Goal: Task Accomplishment & Management: Use online tool/utility

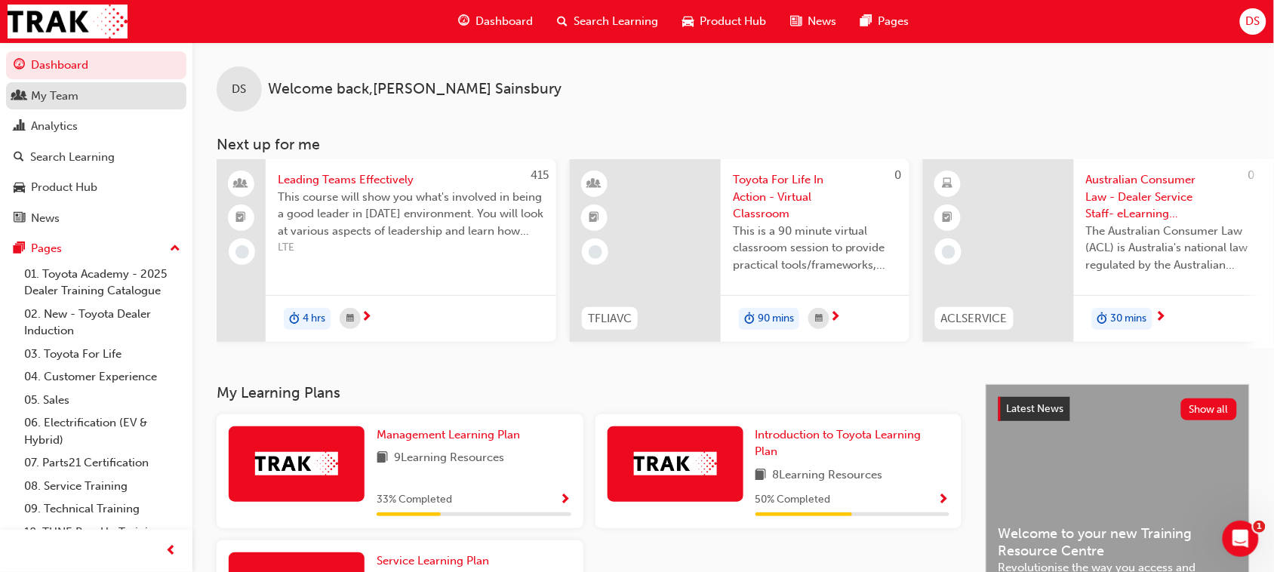
click at [65, 95] on div "My Team" at bounding box center [55, 96] width 48 height 17
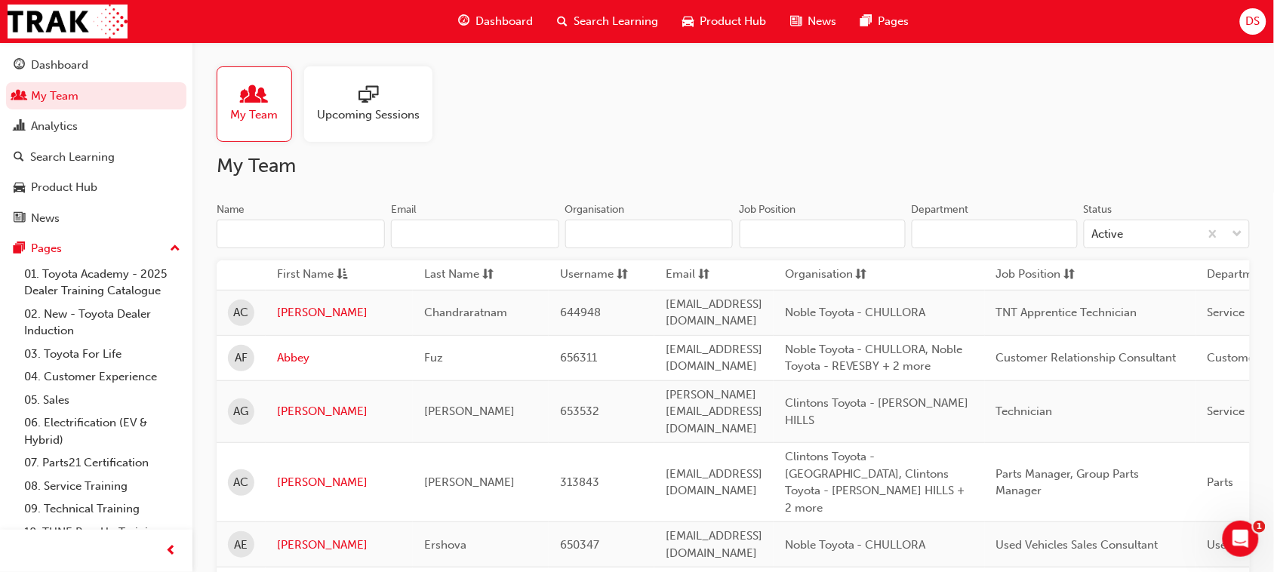
click at [315, 235] on input "Name" at bounding box center [301, 234] width 168 height 29
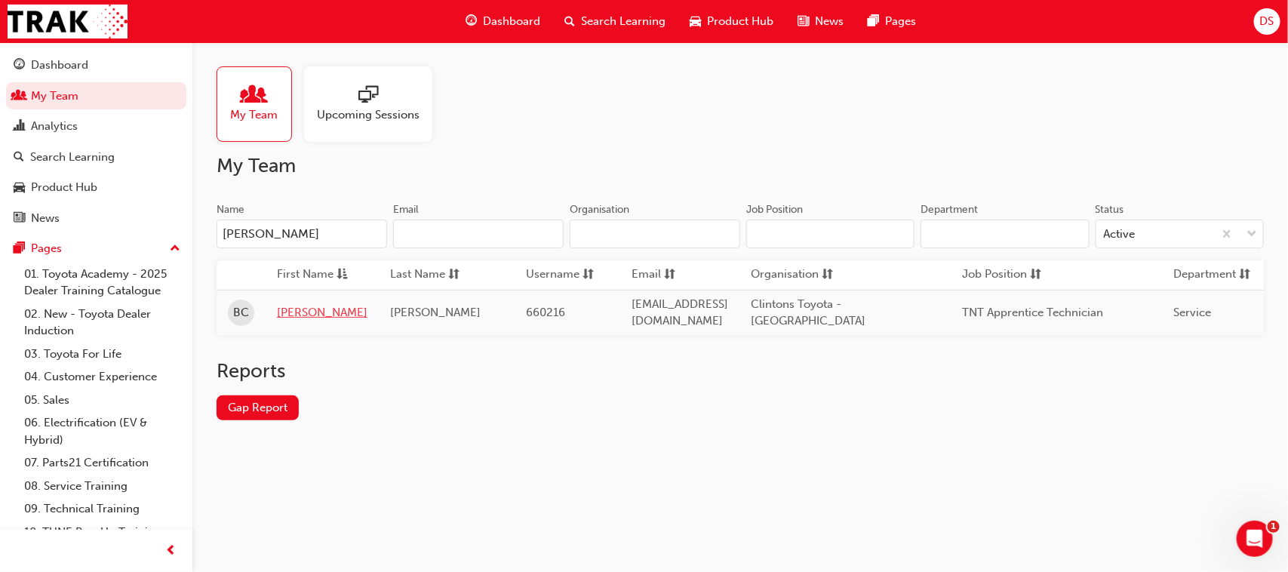
type input "[PERSON_NAME]"
click at [303, 304] on link "[PERSON_NAME]" at bounding box center [322, 312] width 91 height 17
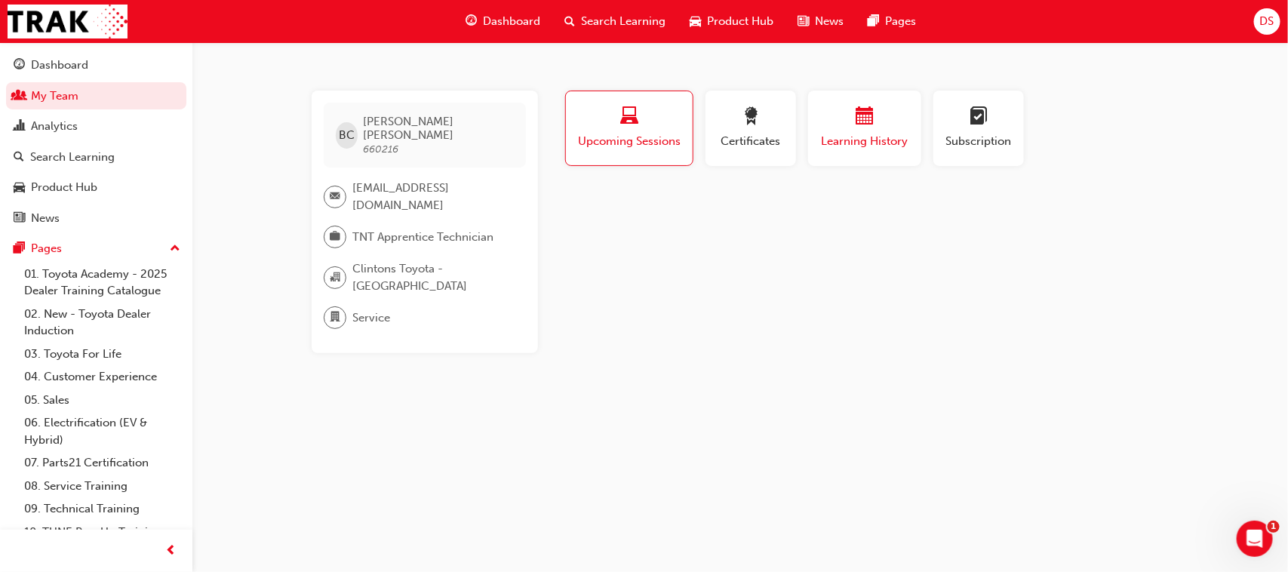
click at [869, 122] on span "calendar-icon" at bounding box center [865, 117] width 18 height 20
click at [664, 115] on div "button" at bounding box center [630, 118] width 106 height 23
click at [73, 100] on link "My Team" at bounding box center [96, 96] width 180 height 28
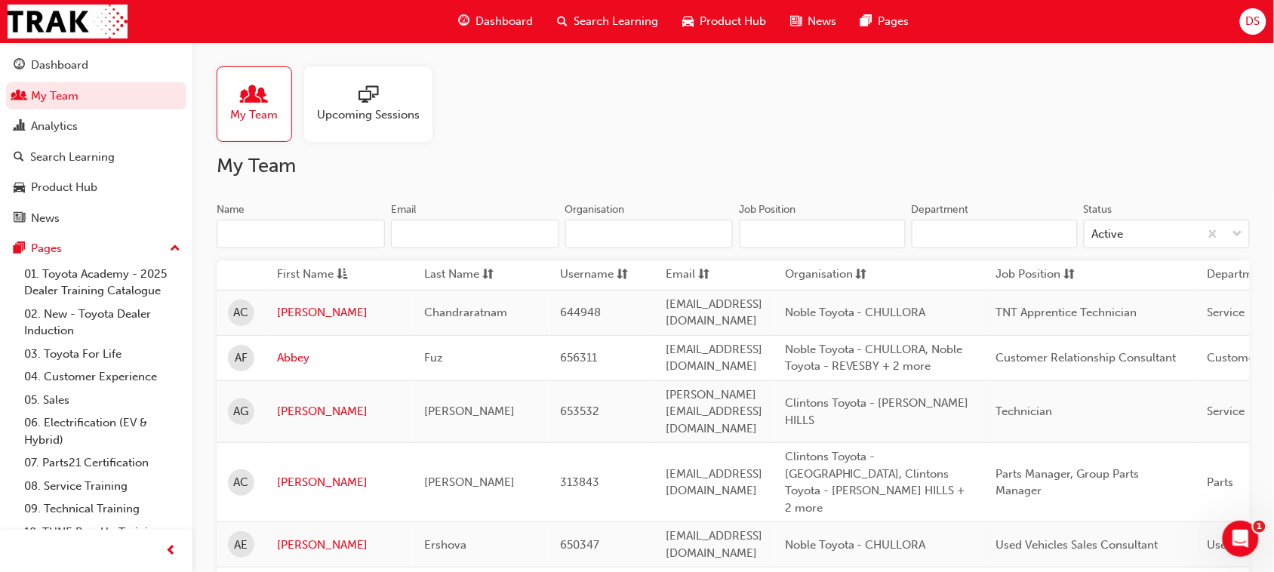
click at [285, 232] on input "Name" at bounding box center [301, 234] width 168 height 29
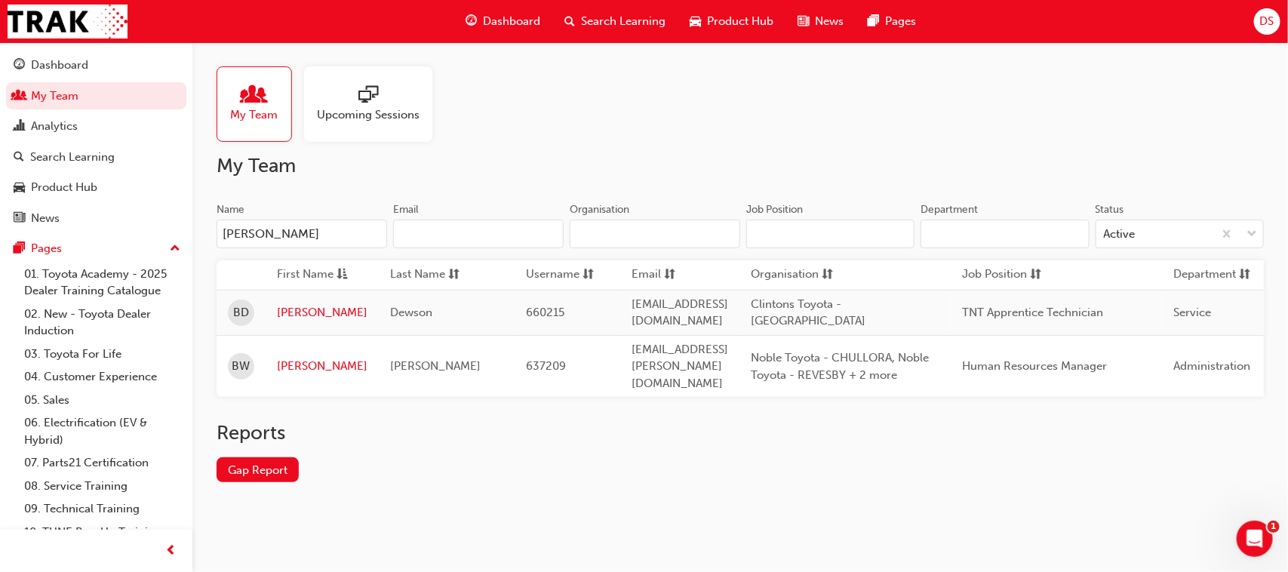
type input "[PERSON_NAME]"
click at [306, 304] on link "[PERSON_NAME]" at bounding box center [322, 312] width 91 height 17
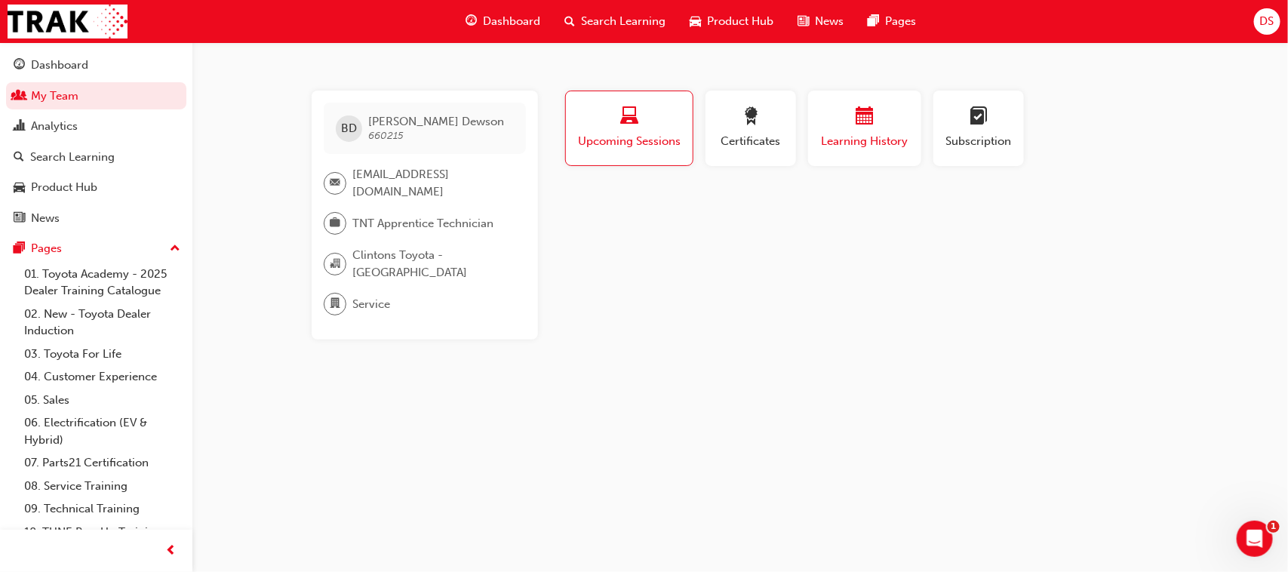
click at [872, 122] on span "calendar-icon" at bounding box center [865, 117] width 18 height 20
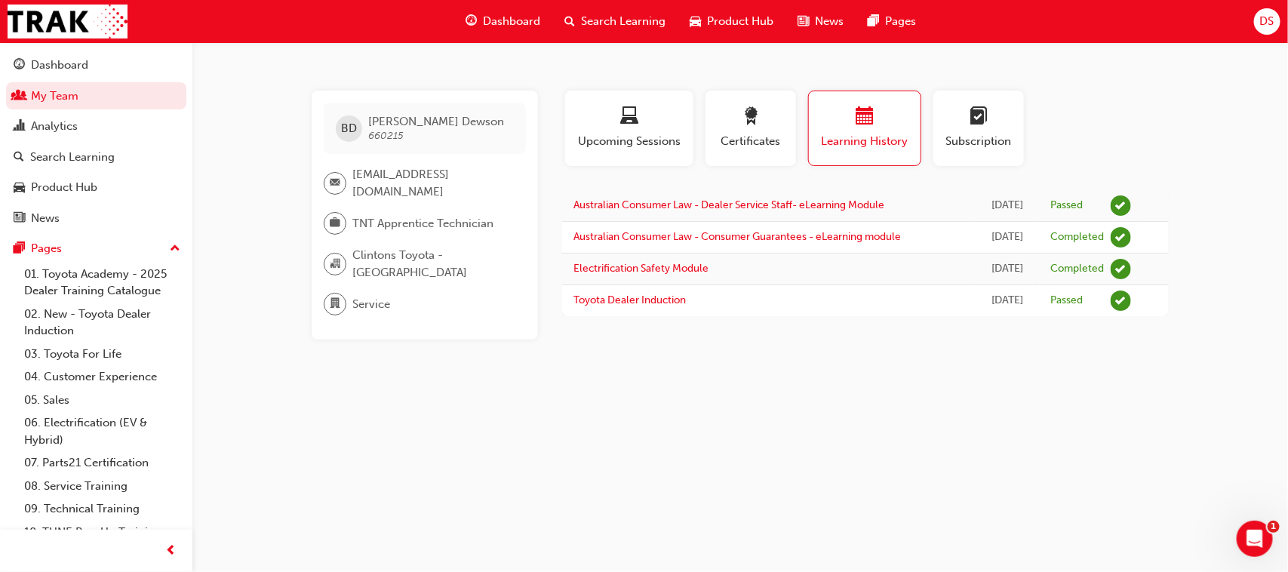
click at [623, 17] on span "Search Learning" at bounding box center [623, 21] width 85 height 17
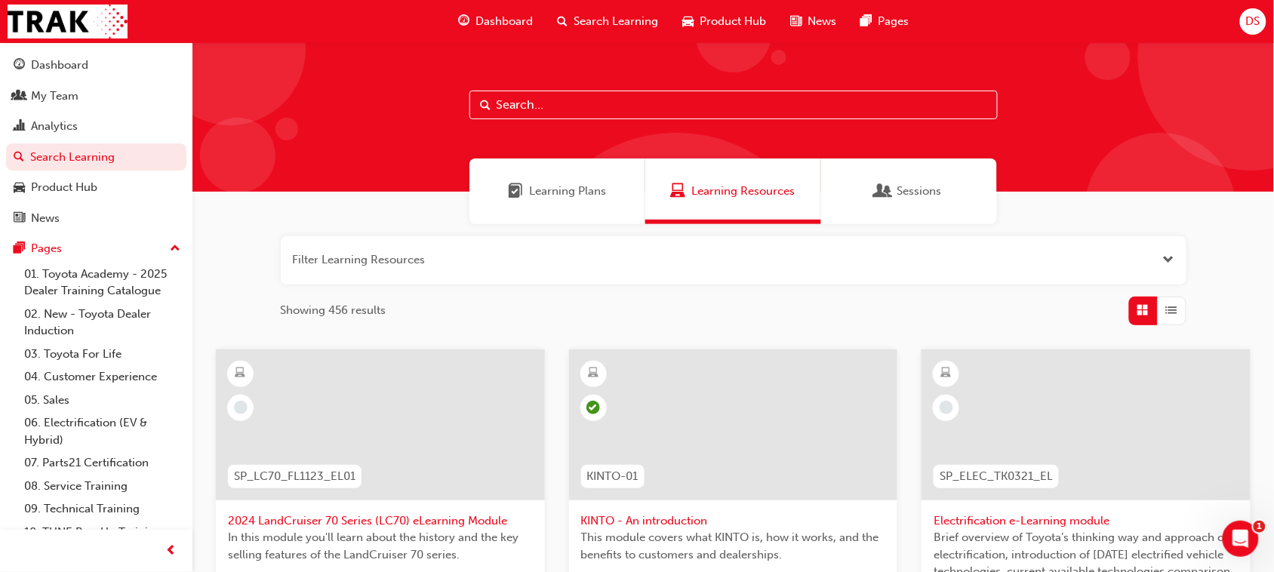
click at [511, 104] on input "text" at bounding box center [733, 105] width 528 height 29
type input "tfl"
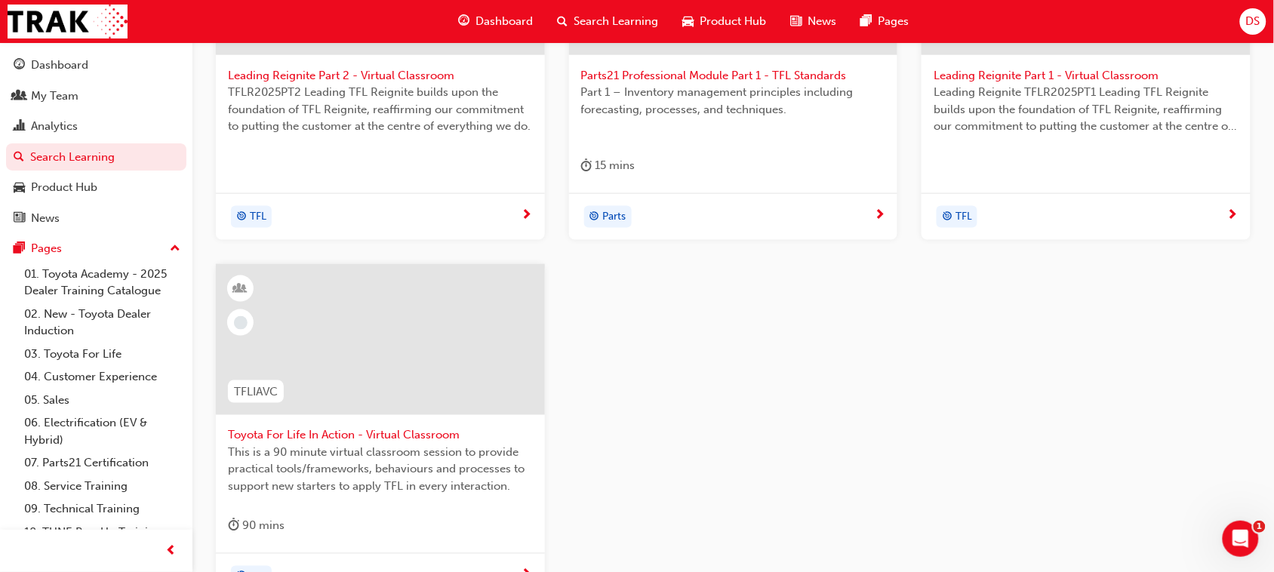
scroll to position [566, 0]
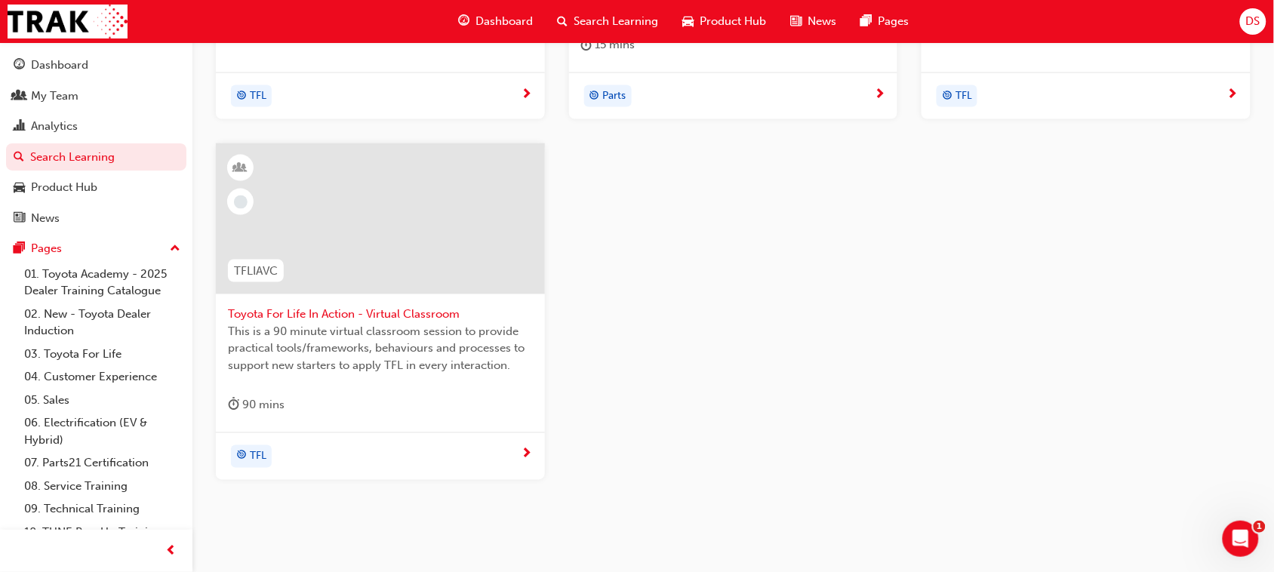
click at [389, 230] on div at bounding box center [380, 218] width 329 height 151
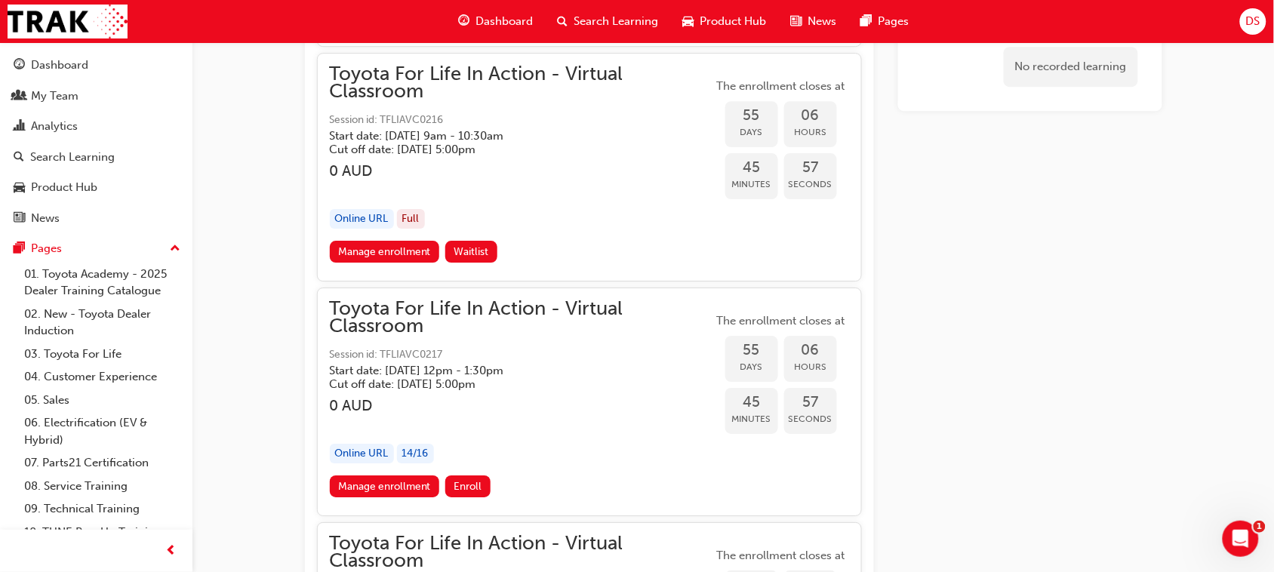
scroll to position [16782, 0]
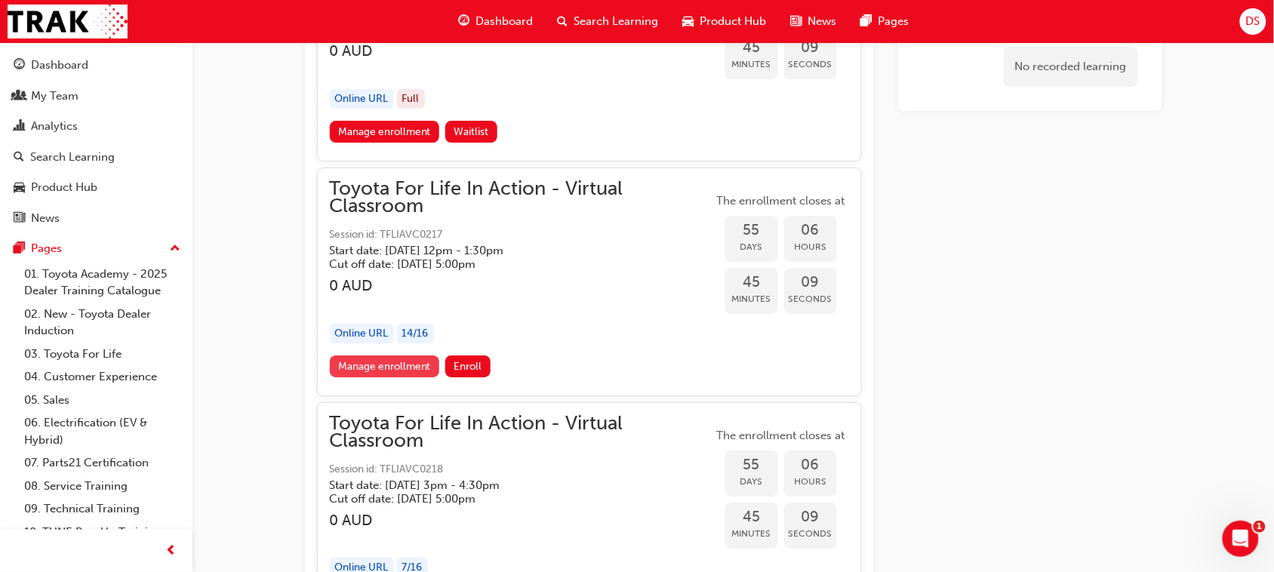
click at [374, 355] on link "Manage enrollment" at bounding box center [385, 366] width 110 height 22
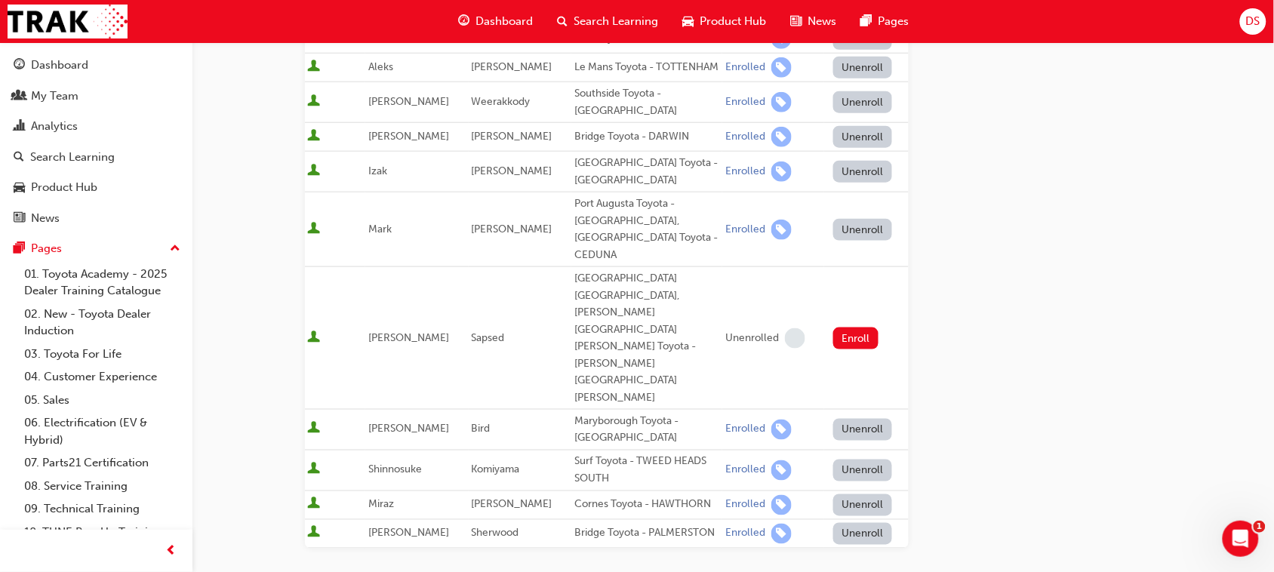
scroll to position [472, 0]
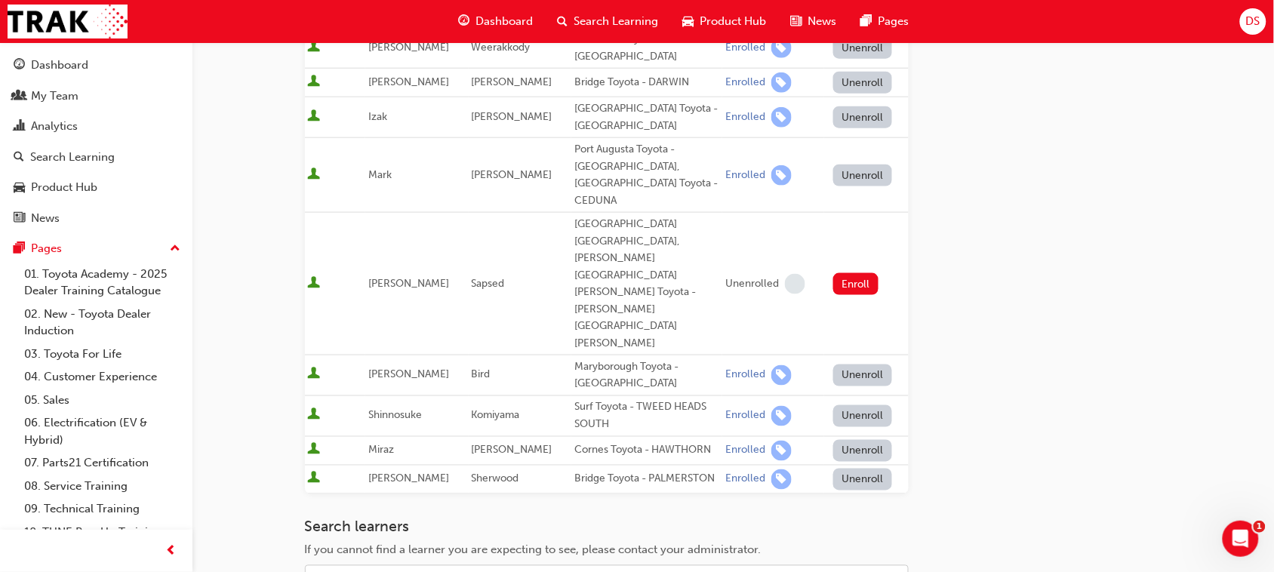
click at [362, 567] on div "Name" at bounding box center [596, 580] width 580 height 26
type input "[PERSON_NAME]"
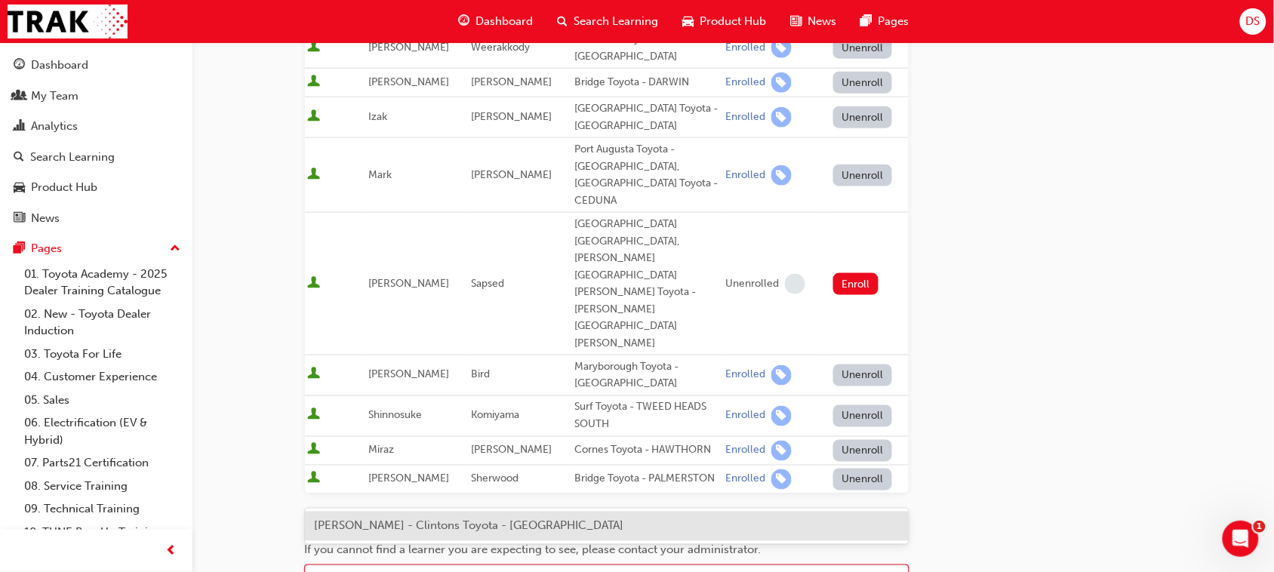
click at [378, 525] on span "[PERSON_NAME] - Clintons Toyota - [GEOGRAPHIC_DATA]" at bounding box center [469, 526] width 310 height 14
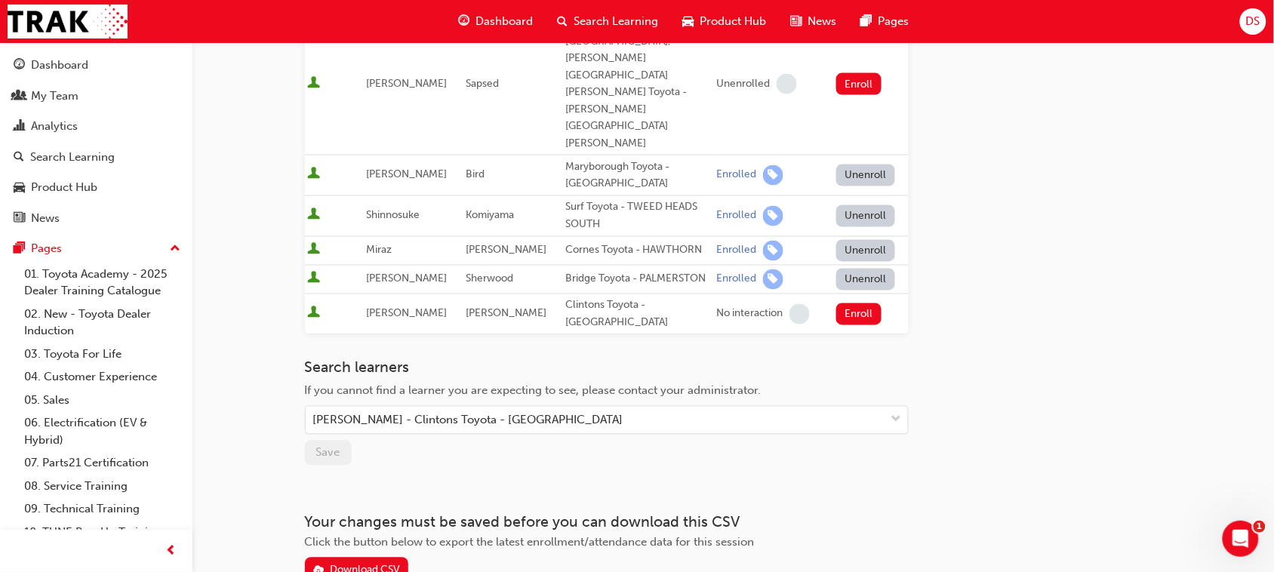
scroll to position [675, 0]
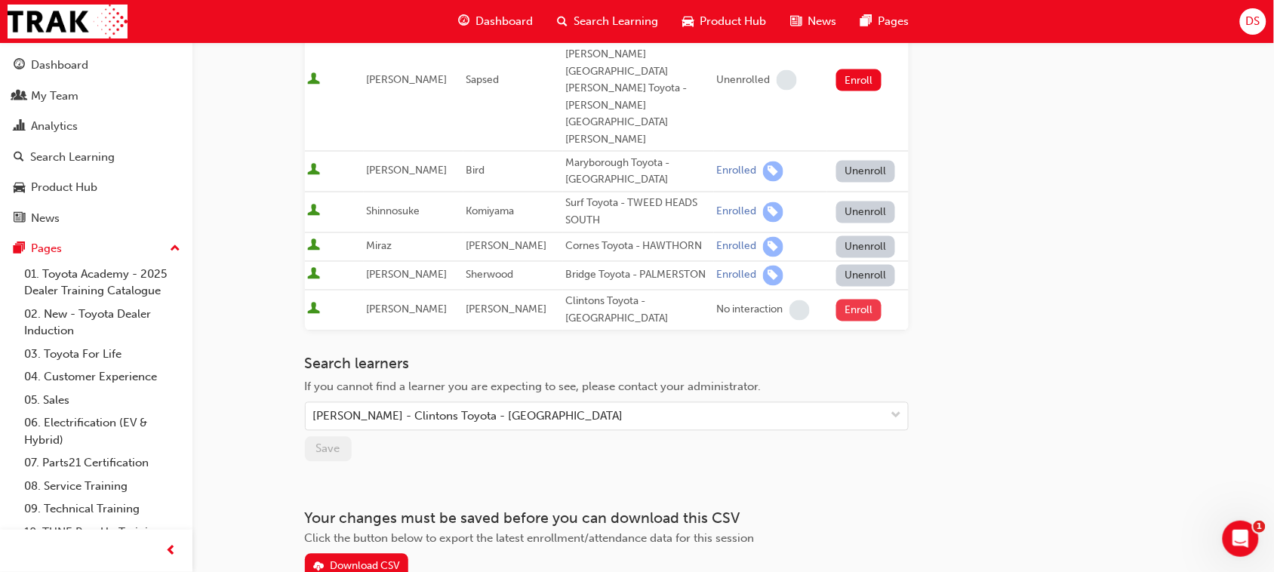
click at [854, 300] on button "Enroll" at bounding box center [858, 311] width 45 height 22
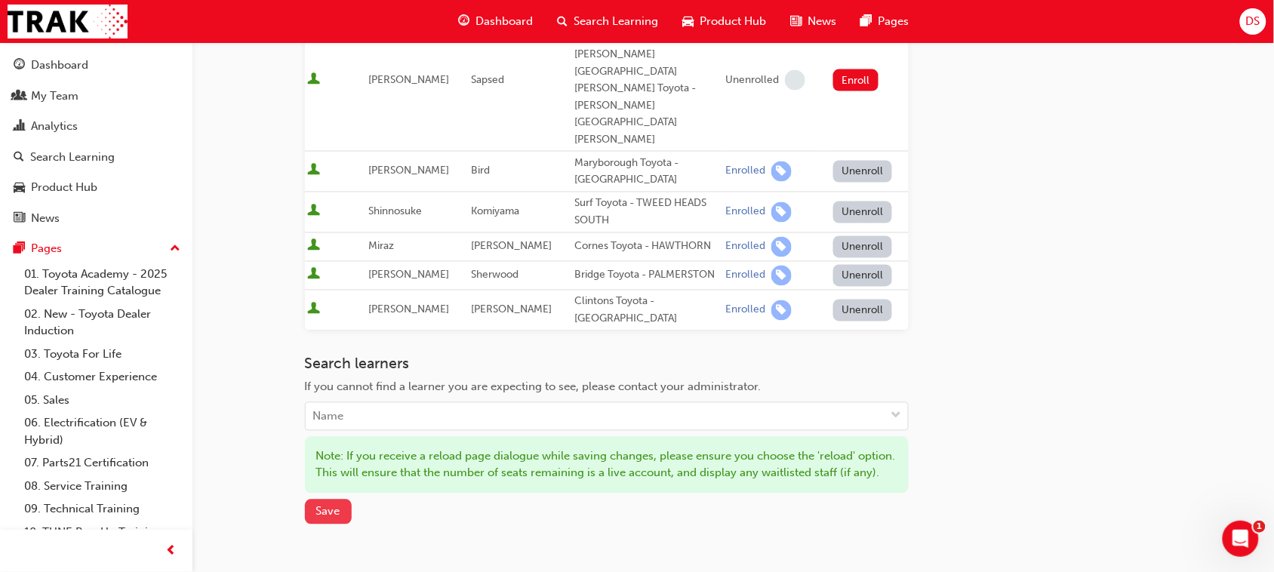
click at [325, 505] on span "Save" at bounding box center [328, 512] width 24 height 14
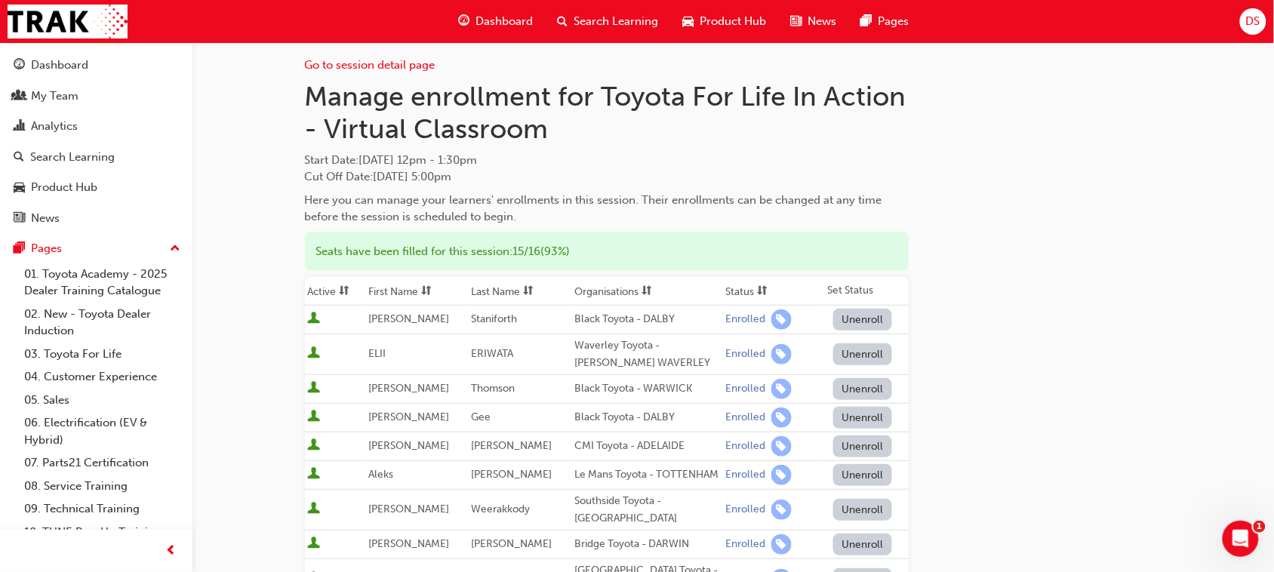
scroll to position [0, 0]
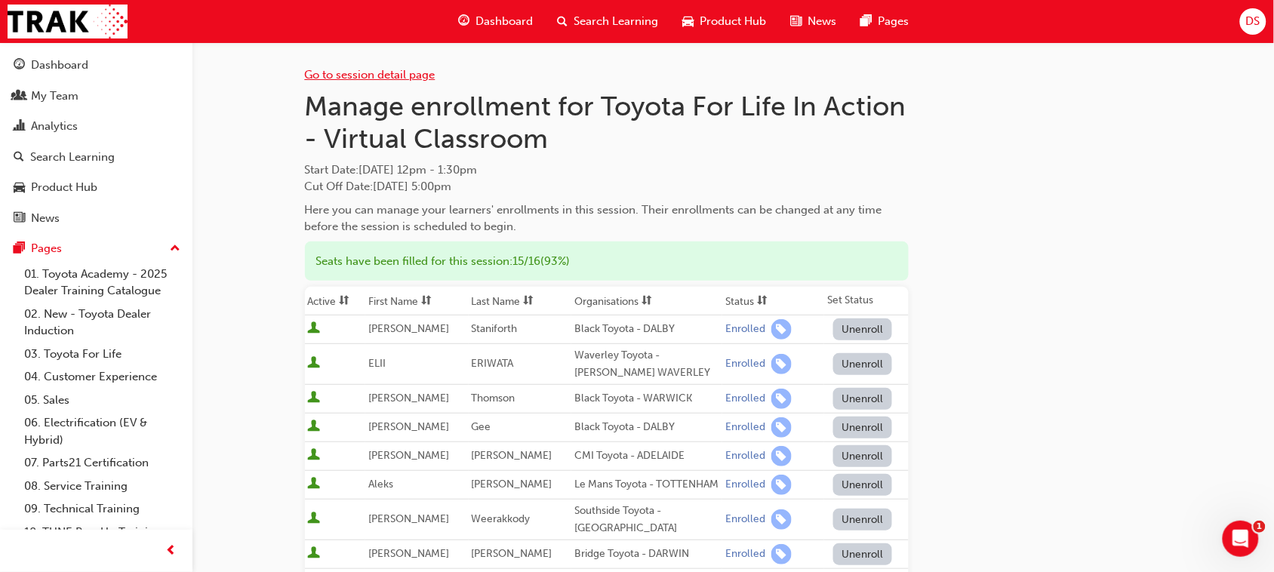
click at [364, 72] on link "Go to session detail page" at bounding box center [370, 75] width 131 height 14
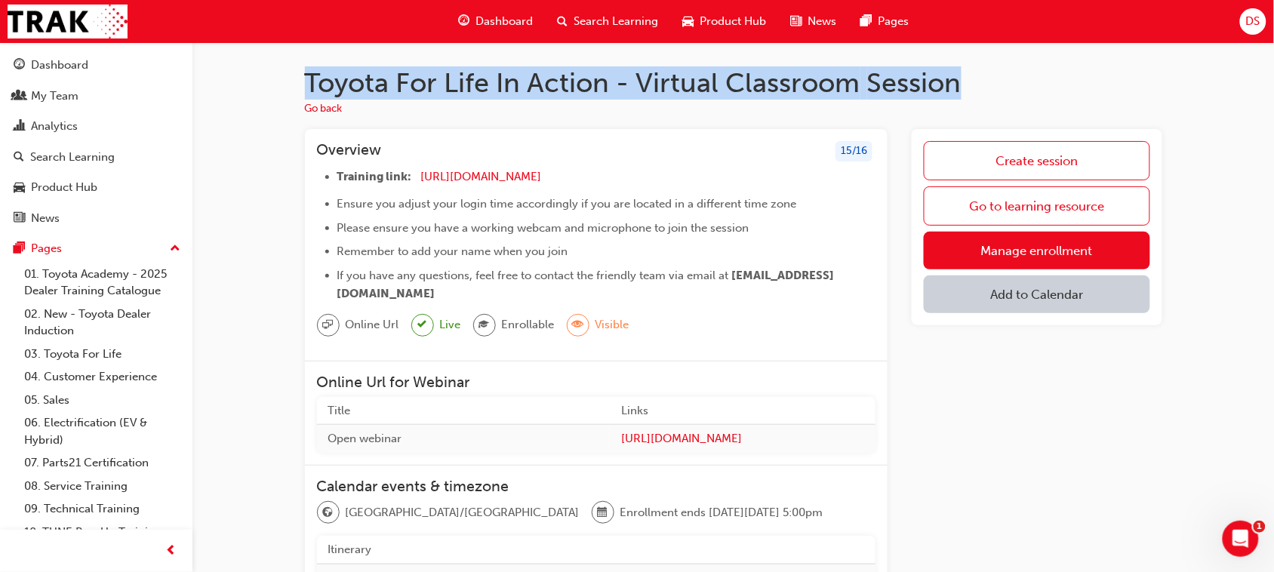
drag, startPoint x: 306, startPoint y: 83, endPoint x: 963, endPoint y: 85, distance: 656.6
click at [963, 85] on h1 "Toyota For Life In Action - Virtual Classroom Session" at bounding box center [733, 82] width 857 height 33
copy h1 "Toyota For Life In Action - Virtual Classroom Session"
click at [610, 15] on span "Search Learning" at bounding box center [616, 21] width 85 height 17
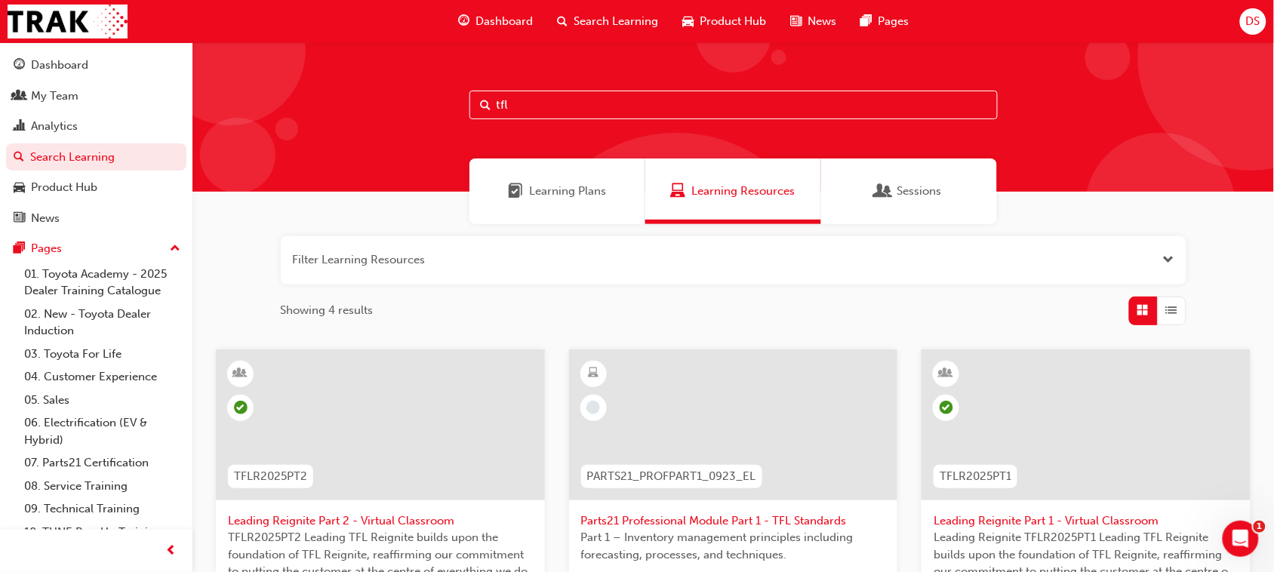
click at [515, 107] on input "tfl" at bounding box center [733, 105] width 528 height 29
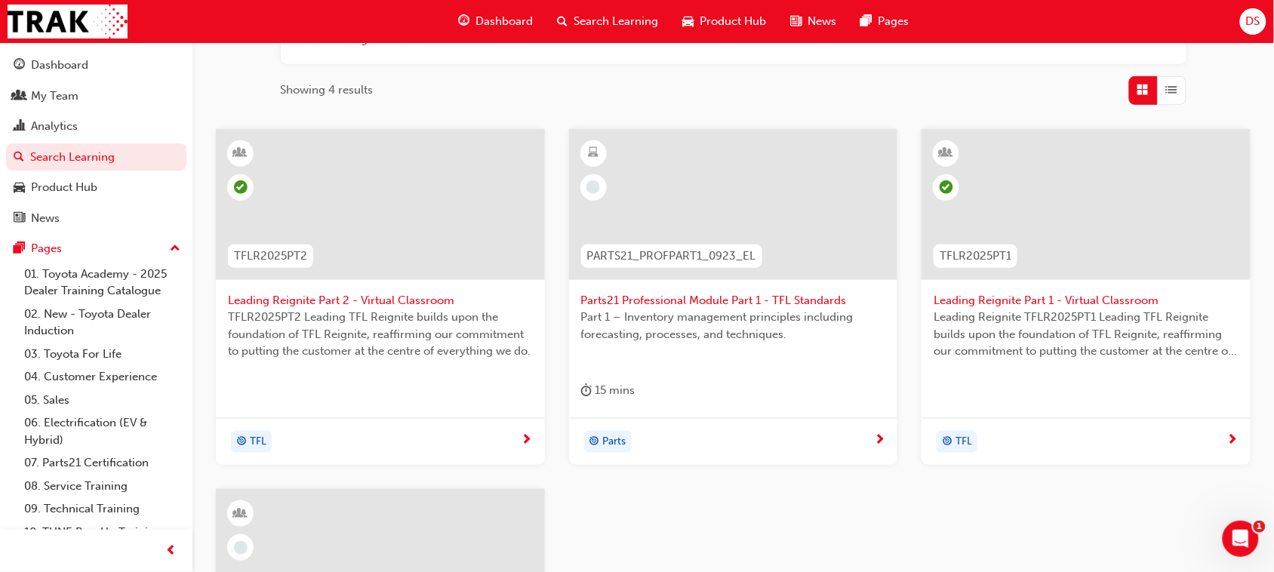
scroll to position [617, 0]
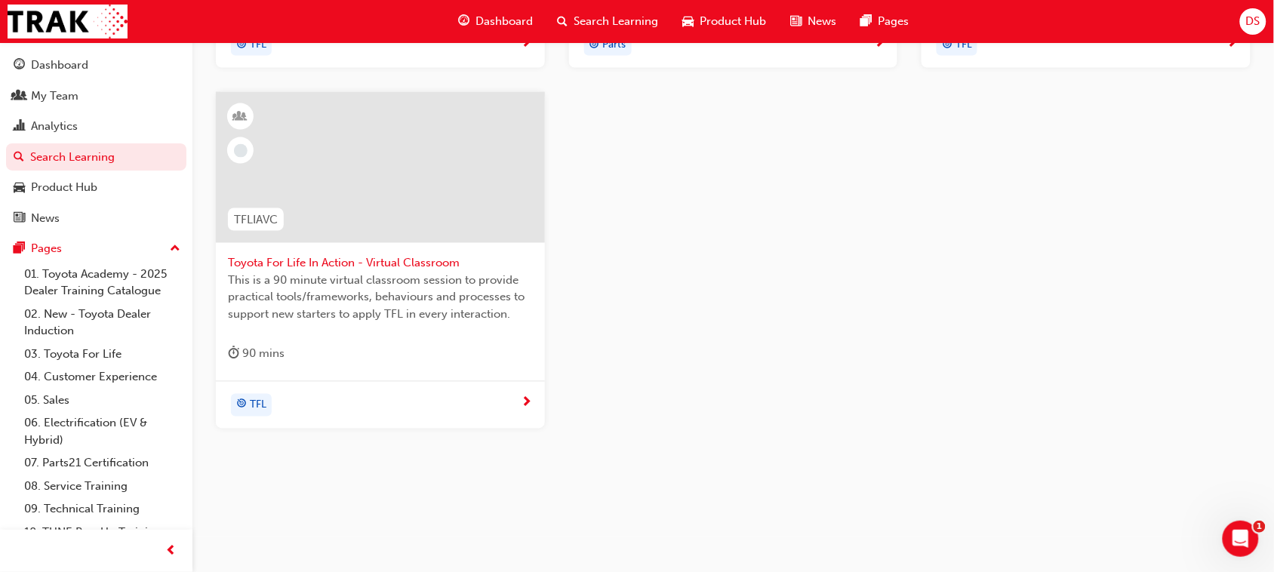
click at [377, 189] on div at bounding box center [380, 167] width 329 height 151
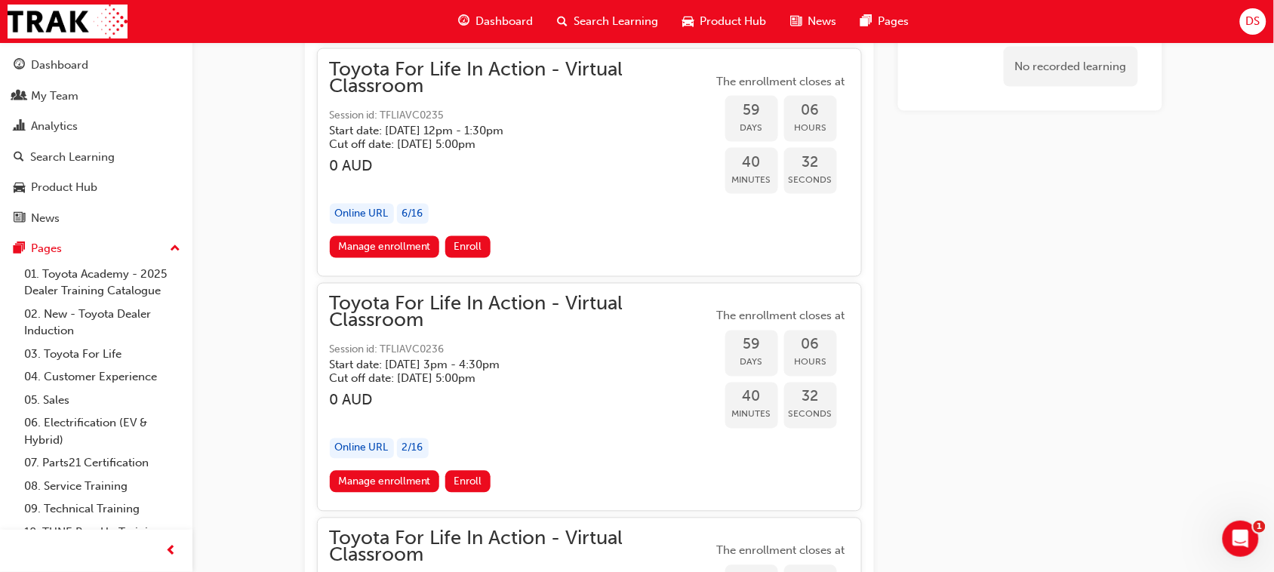
scroll to position [17611, 0]
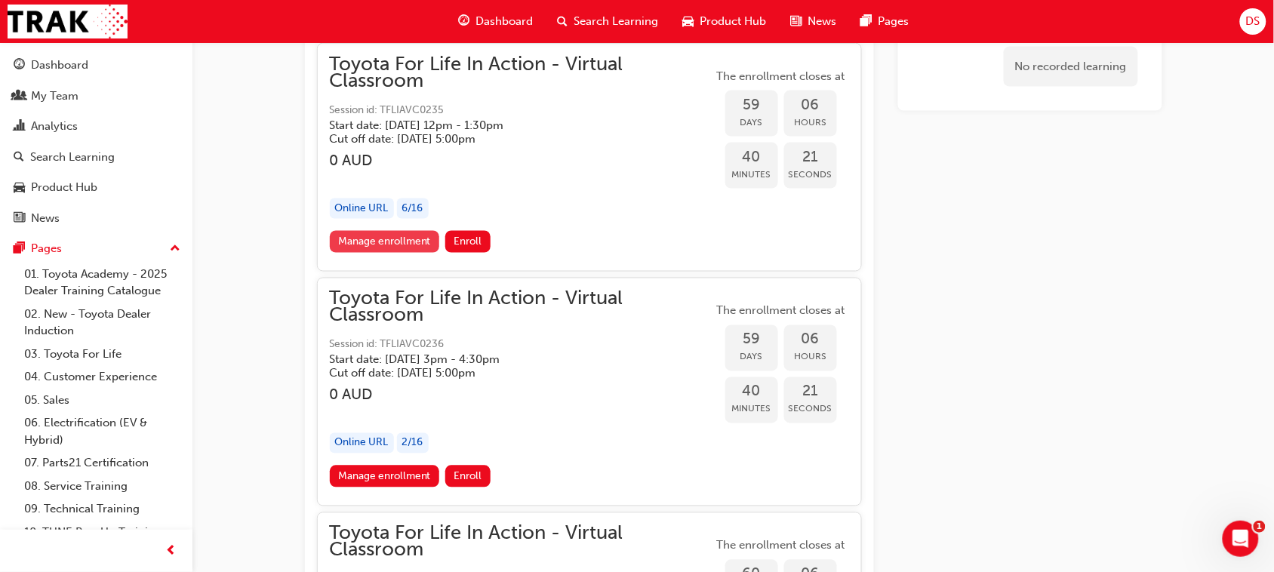
click at [385, 231] on link "Manage enrollment" at bounding box center [385, 242] width 110 height 22
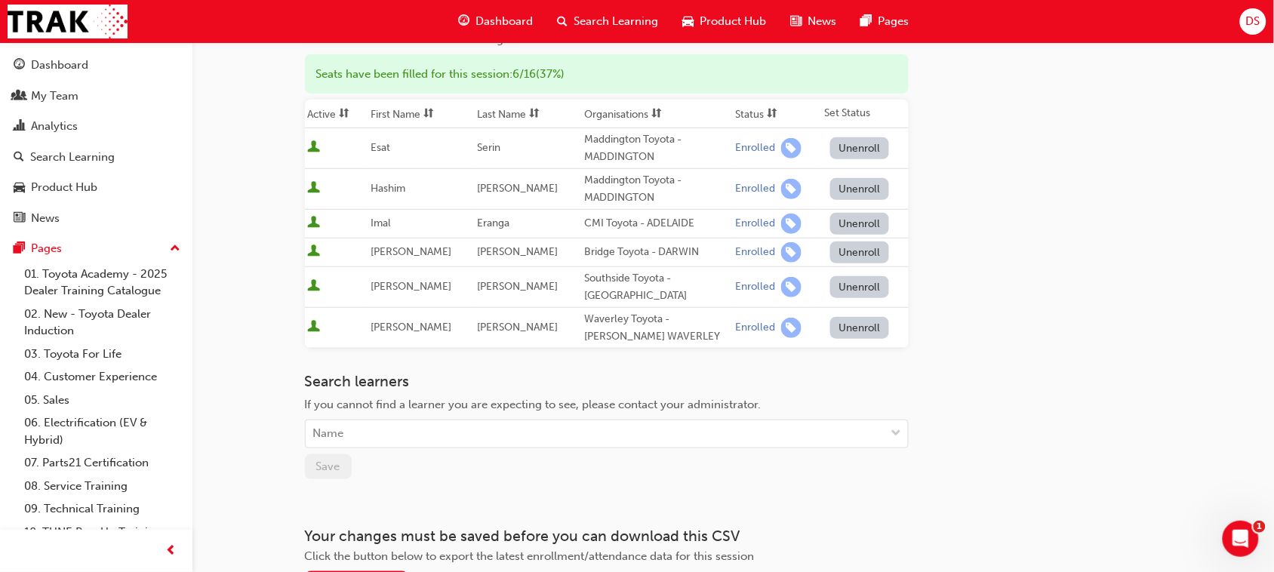
scroll to position [189, 0]
click at [343, 434] on div "Name" at bounding box center [328, 432] width 31 height 17
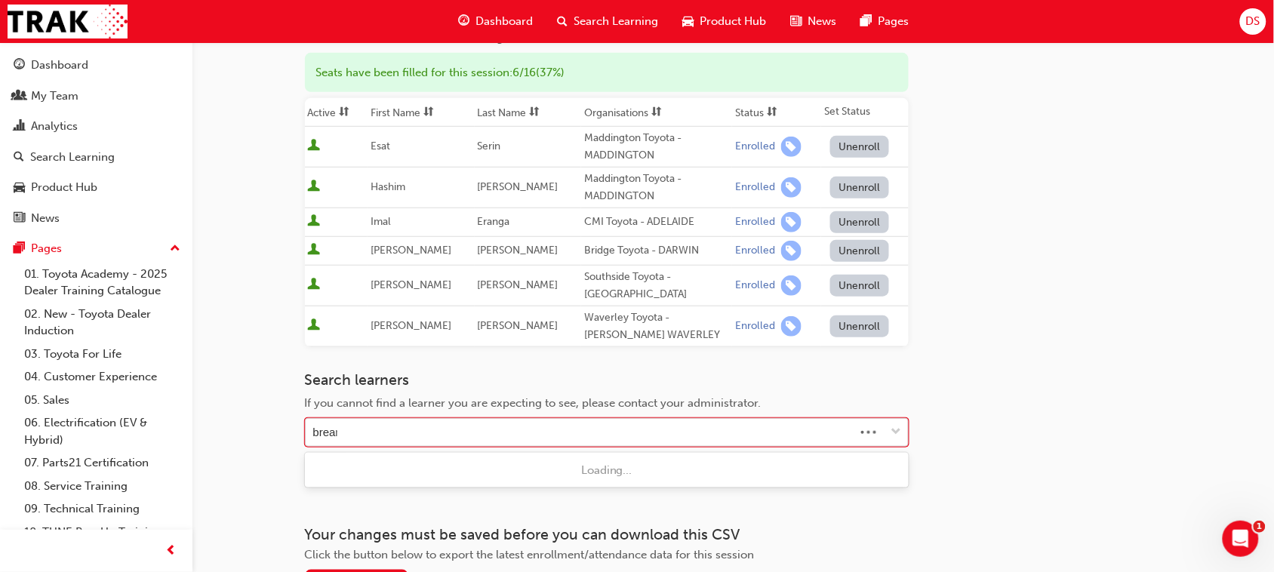
type input "[PERSON_NAME]"
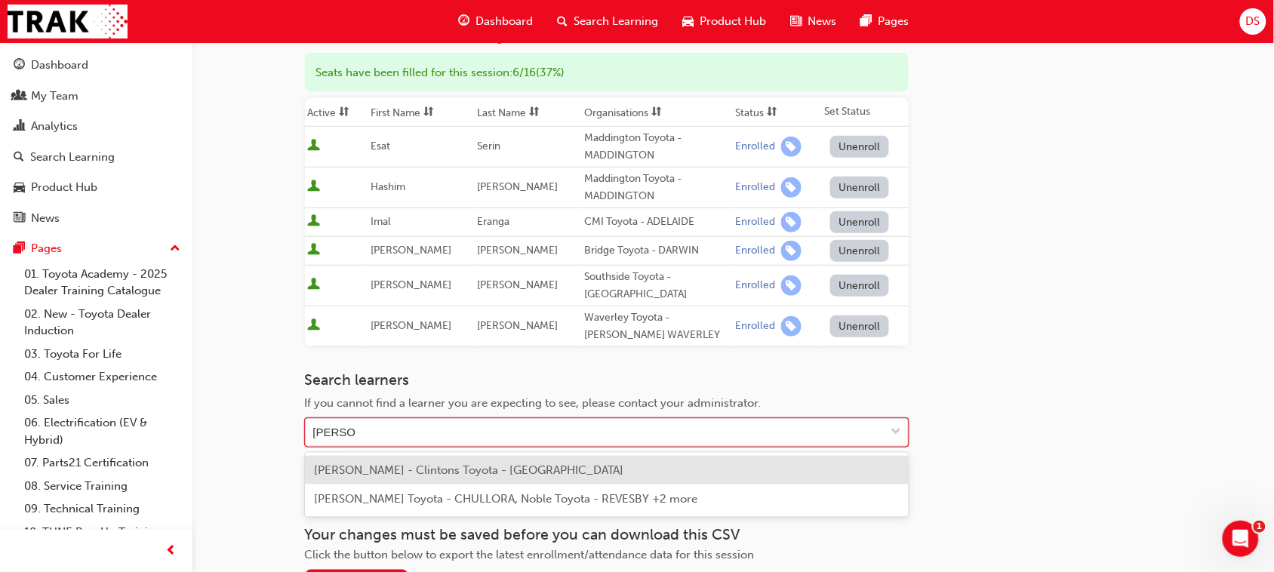
click at [389, 470] on span "[PERSON_NAME] - Clintons Toyota - [GEOGRAPHIC_DATA]" at bounding box center [469, 470] width 310 height 14
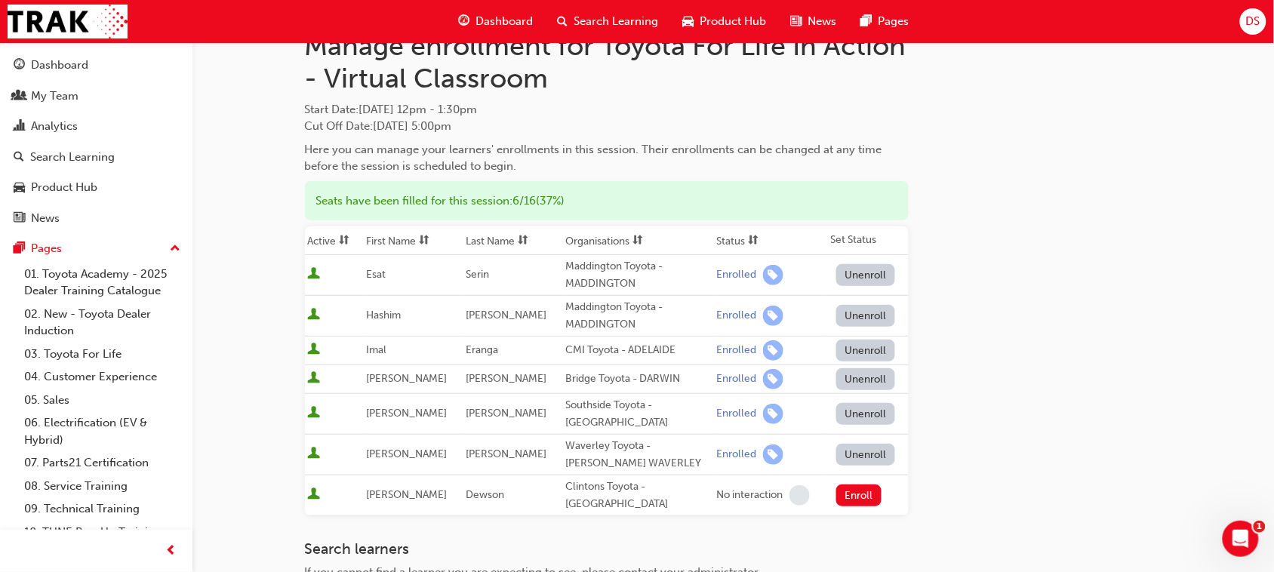
scroll to position [94, 0]
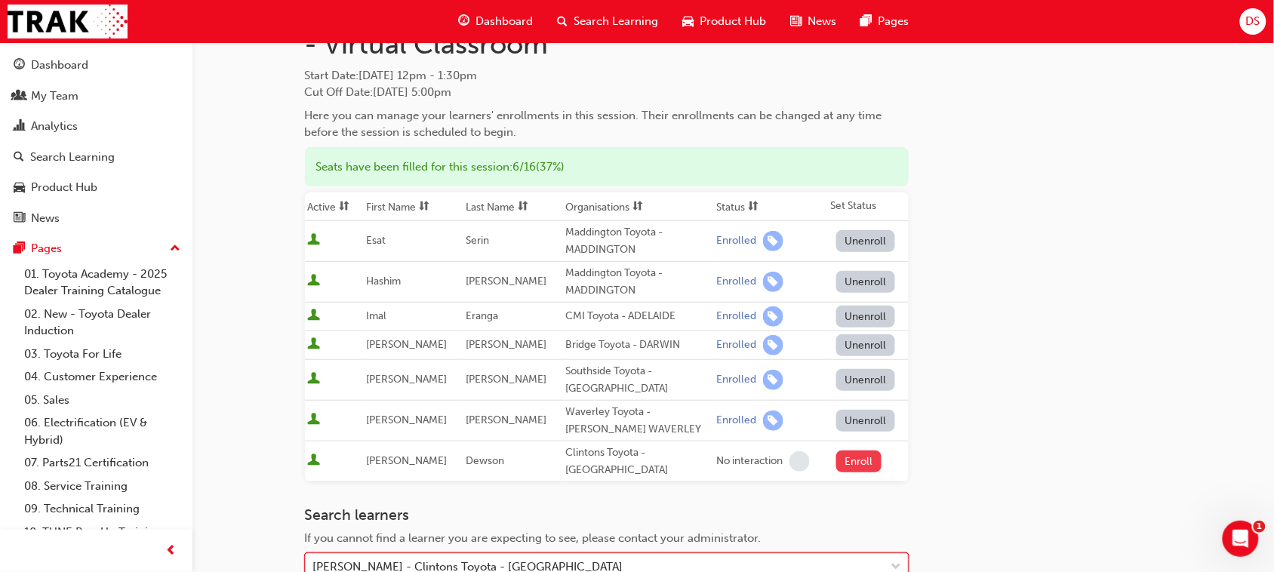
click at [849, 451] on button "Enroll" at bounding box center [858, 462] width 45 height 22
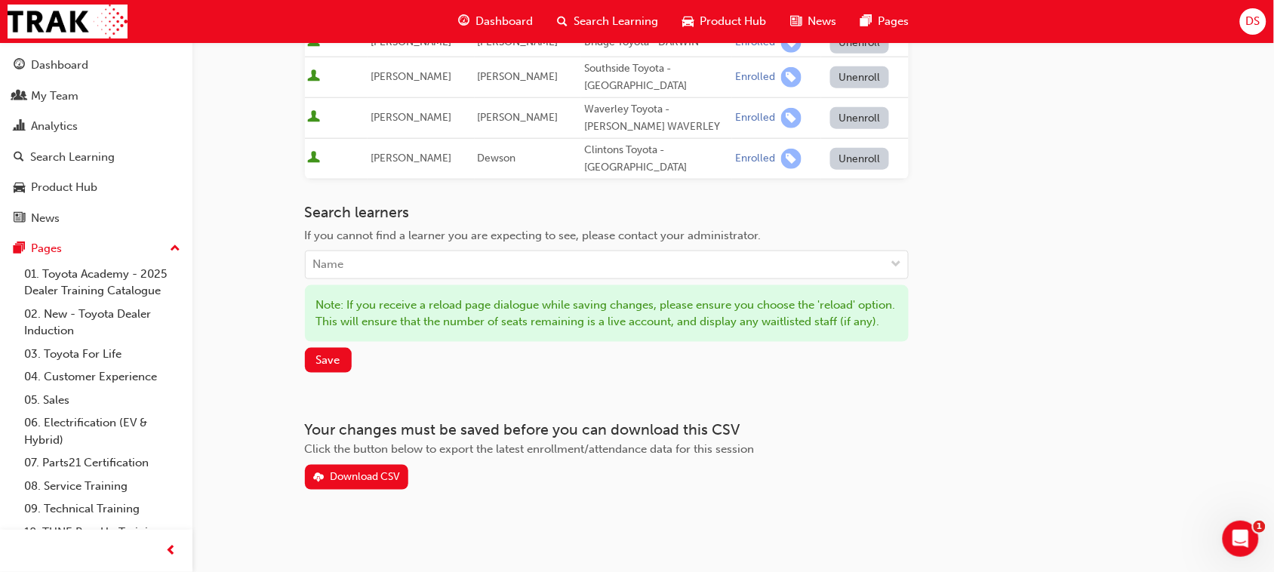
scroll to position [416, 0]
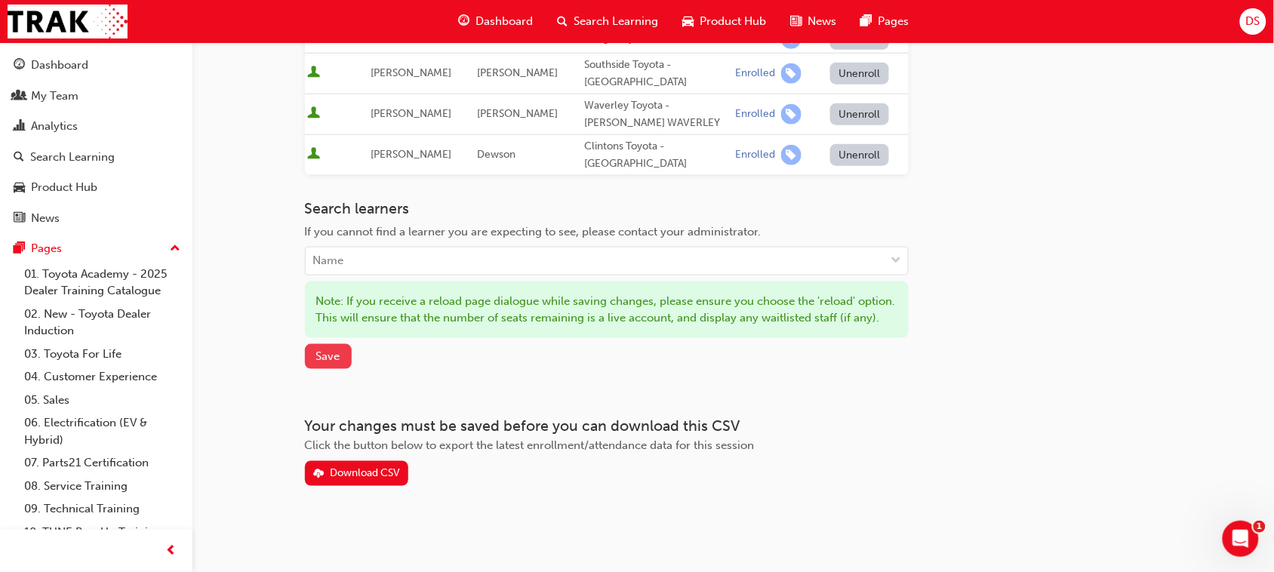
click at [325, 366] on button "Save" at bounding box center [328, 356] width 47 height 25
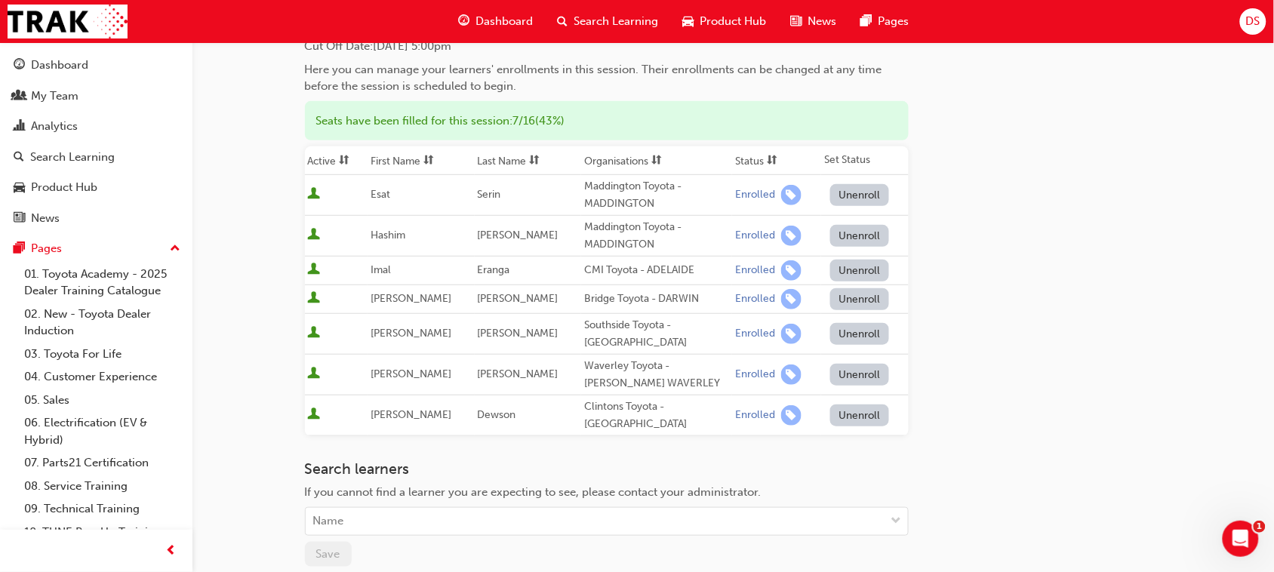
scroll to position [0, 0]
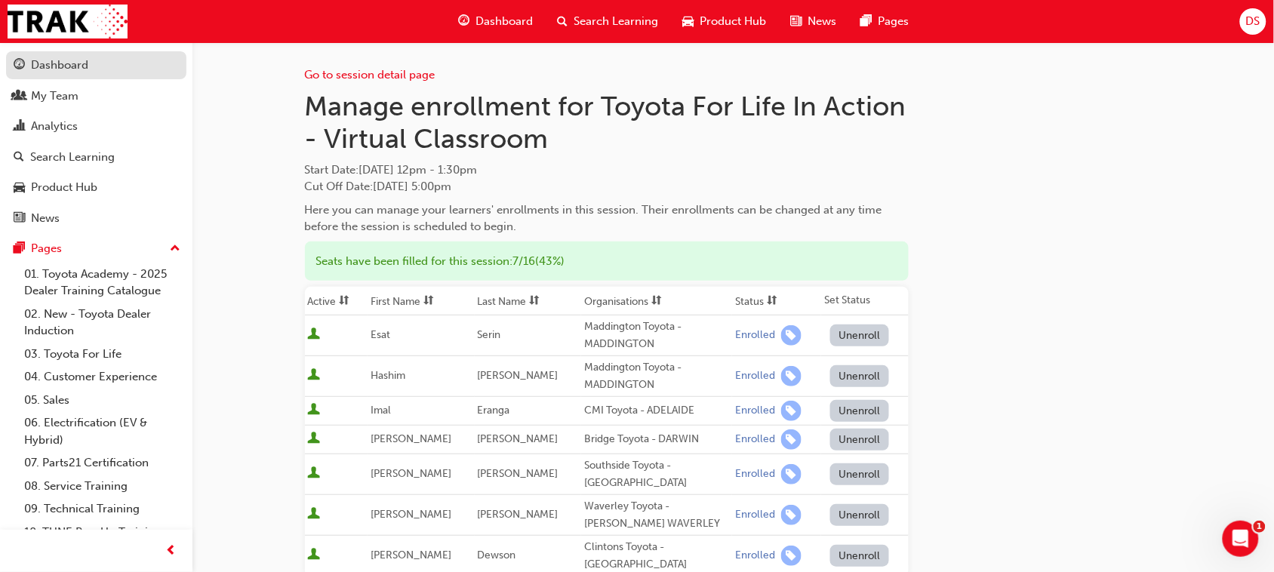
click at [65, 54] on link "Dashboard" at bounding box center [96, 65] width 180 height 28
